Goal: Book appointment/travel/reservation

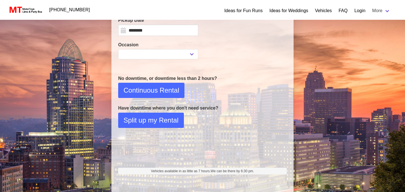
scroll to position [111, 0]
click at [153, 50] on select "**********" at bounding box center [158, 54] width 80 height 10
select select "*"
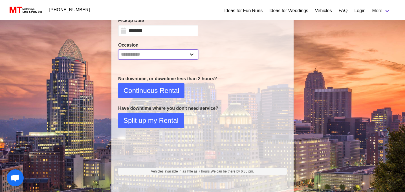
click at [118, 49] on select "**********" at bounding box center [158, 54] width 80 height 10
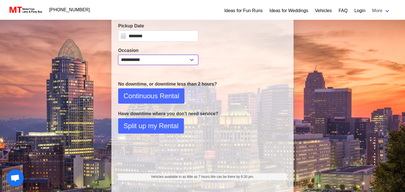
scroll to position [104, 0]
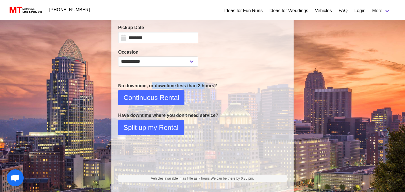
drag, startPoint x: 152, startPoint y: 86, endPoint x: 203, endPoint y: 83, distance: 51.2
click at [203, 83] on p "No downtime, or downtime less than 2 hours?" at bounding box center [202, 85] width 169 height 7
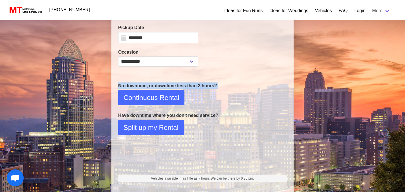
click at [203, 83] on p "No downtime, or downtime less than 2 hours?" at bounding box center [202, 85] width 169 height 7
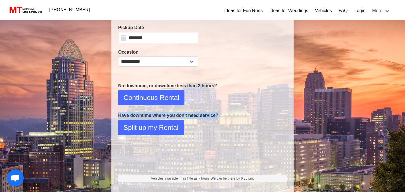
drag, startPoint x: 118, startPoint y: 115, endPoint x: 222, endPoint y: 117, distance: 104.4
click at [223, 117] on div "No downtime, or downtime less than 2 hours? Continuous Rental Have downtime whe…" at bounding box center [202, 108] width 177 height 52
click at [213, 117] on p "Have downtime where you don't need service?" at bounding box center [202, 115] width 169 height 7
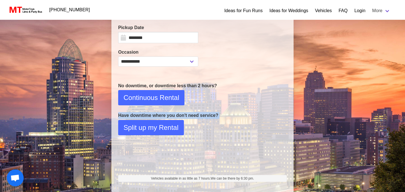
click at [213, 117] on p "Have downtime where you don't need service?" at bounding box center [202, 115] width 169 height 7
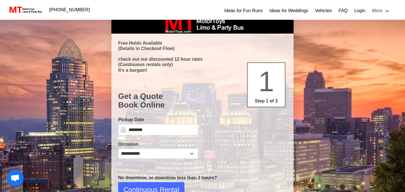
scroll to position [9, 0]
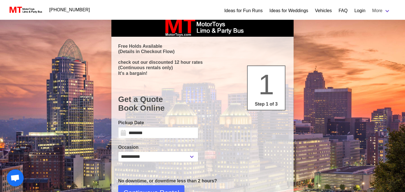
drag, startPoint x: 142, startPoint y: 49, endPoint x: 143, endPoint y: 56, distance: 7.3
click at [143, 55] on h2 "Free Holds Available (Details in Checkout Flow) check out our discounted 12 hou…" at bounding box center [202, 62] width 169 height 38
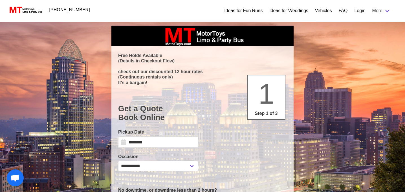
click at [282, 7] on div "Ideas for Weddings" at bounding box center [289, 10] width 46 height 11
click at [282, 13] on link "Ideas for Weddings" at bounding box center [288, 10] width 39 height 7
